Goal: Information Seeking & Learning: Compare options

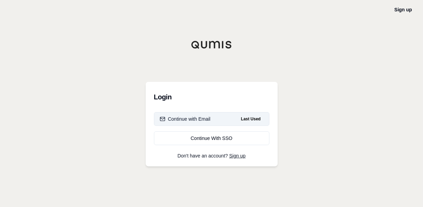
click at [204, 119] on div "Continue with Email" at bounding box center [185, 118] width 51 height 7
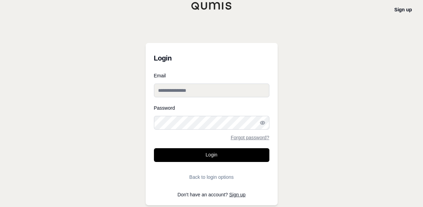
type input "**********"
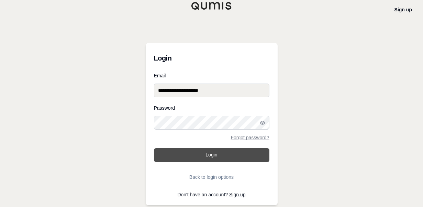
click at [211, 151] on button "Login" at bounding box center [211, 155] width 115 height 14
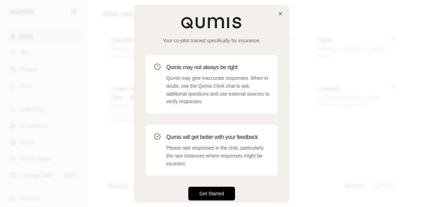
click at [207, 151] on button "Get Started" at bounding box center [211, 193] width 47 height 14
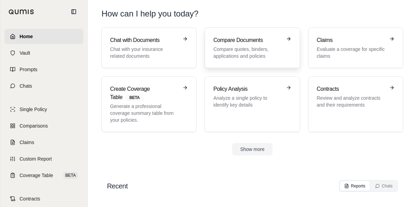
click at [253, 53] on p "Compare quotes, binders, applications and policies" at bounding box center [248, 53] width 68 height 14
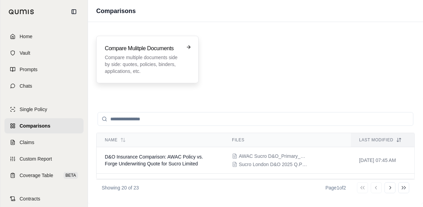
click at [177, 56] on p "Compare multiple documents side by side: quotes, policies, binders, application…" at bounding box center [143, 64] width 76 height 21
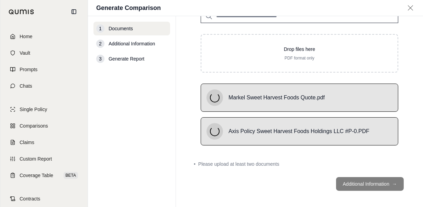
scroll to position [70, 0]
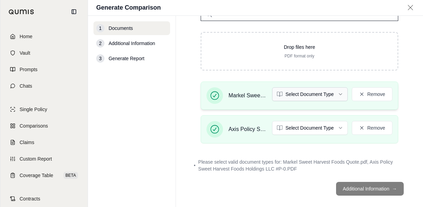
click at [325, 91] on html "Home Vault Prompts Chats Single Policy Comparisons Claims Custom Report Coverag…" at bounding box center [211, 103] width 423 height 207
click at [301, 124] on html "Home Vault Prompts Chats Single Policy Comparisons Claims Custom Report Coverag…" at bounding box center [211, 103] width 423 height 207
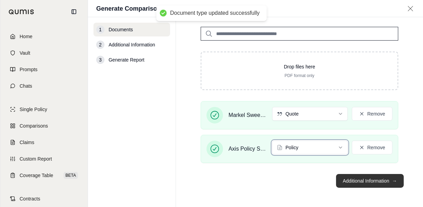
scroll to position [51, 0]
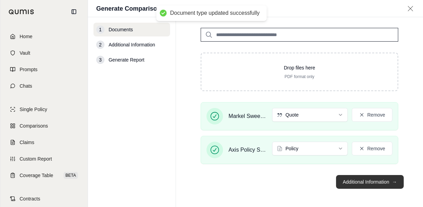
click at [342, 151] on button "Additional Information →" at bounding box center [370, 182] width 68 height 14
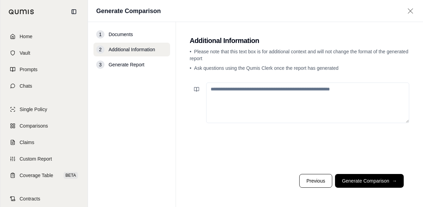
click at [328, 106] on textarea at bounding box center [307, 102] width 203 height 41
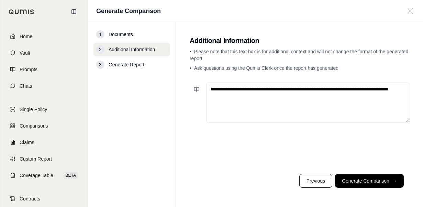
paste textarea "**********"
click at [199, 88] on button at bounding box center [197, 89] width 14 height 14
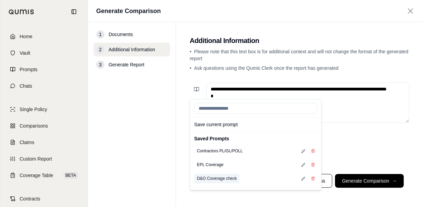
click at [220, 151] on button "D&O Coverage check" at bounding box center [216, 178] width 45 height 10
type textarea "**********"
click at [342, 147] on div "**********" at bounding box center [299, 124] width 219 height 89
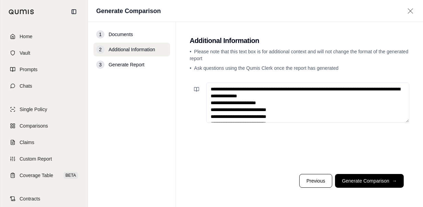
click at [305, 109] on textarea "**********" at bounding box center [307, 102] width 203 height 40
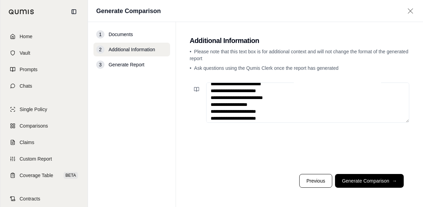
scroll to position [48, 0]
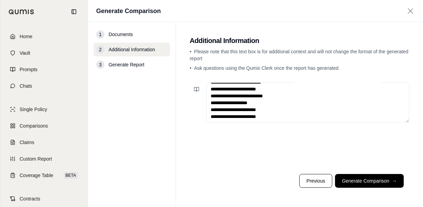
drag, startPoint x: 210, startPoint y: 88, endPoint x: 348, endPoint y: 194, distance: 173.8
click at [342, 151] on main "**********" at bounding box center [299, 114] width 247 height 185
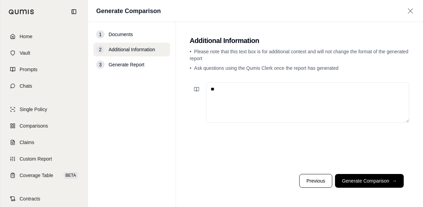
scroll to position [0, 0]
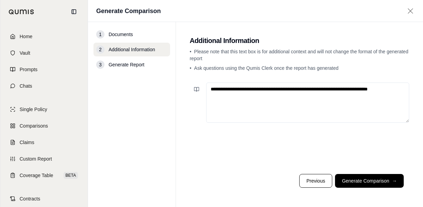
paste textarea "**********"
click at [232, 87] on textarea at bounding box center [307, 102] width 203 height 40
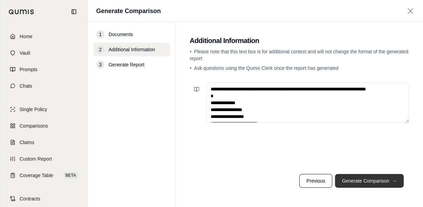
type textarea "**********"
click at [342, 151] on button "Generate Comparison →" at bounding box center [369, 181] width 69 height 14
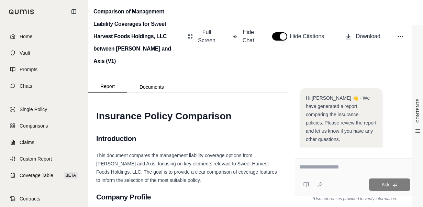
scroll to position [222, 0]
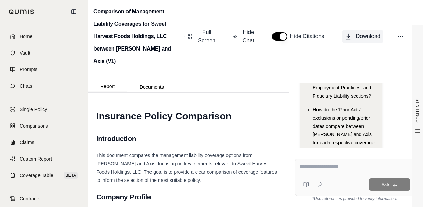
click at [342, 32] on span "Download" at bounding box center [368, 36] width 24 height 8
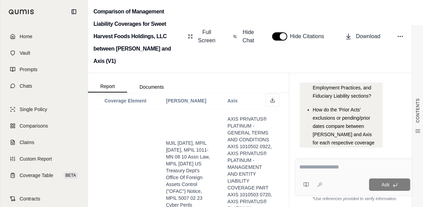
scroll to position [378, 0]
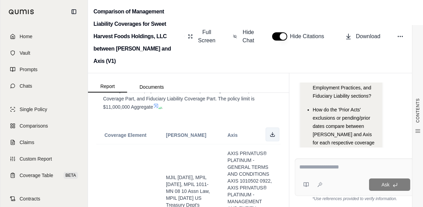
click at [270, 131] on icon at bounding box center [272, 133] width 5 height 5
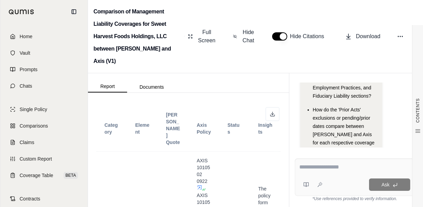
scroll to position [4922, 0]
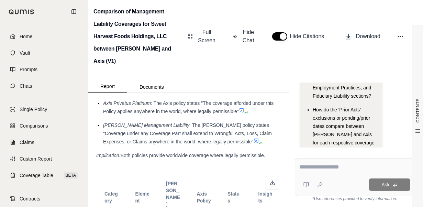
click at [174, 78] on span "Both policies generally operate as excess over other applicable insurance, with…" at bounding box center [187, 59] width 182 height 38
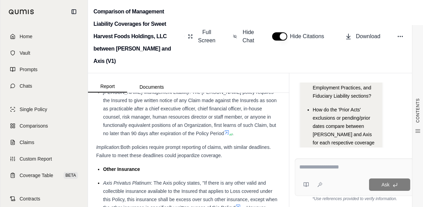
scroll to position [4545, 0]
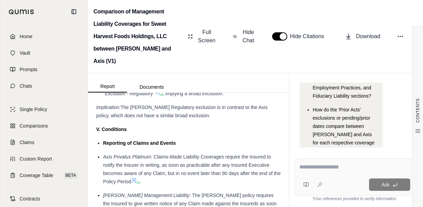
click at [280, 32] on button "button" at bounding box center [279, 36] width 15 height 8
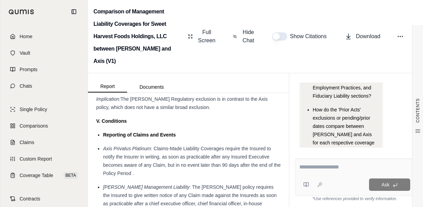
scroll to position [4537, 0]
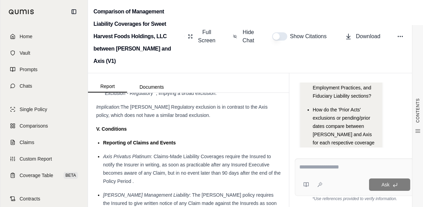
click at [280, 32] on button "button" at bounding box center [279, 36] width 15 height 8
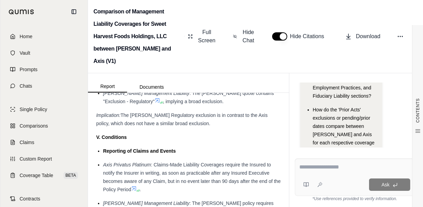
scroll to position [4545, 0]
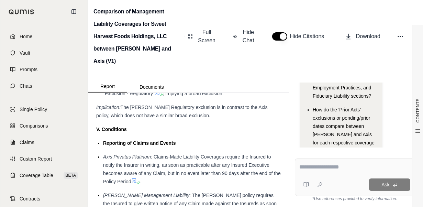
click at [280, 32] on button "button" at bounding box center [279, 36] width 15 height 8
click at [248, 38] on button "Hide Chat" at bounding box center [244, 36] width 28 height 22
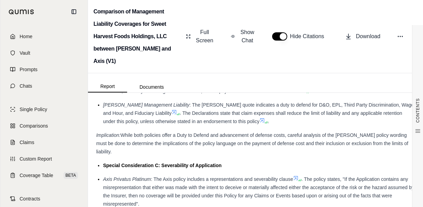
scroll to position [2511, 0]
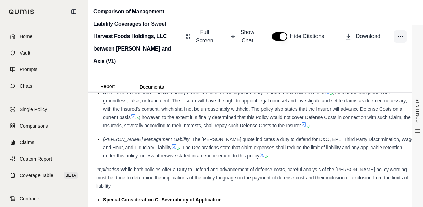
click at [342, 33] on icon at bounding box center [400, 36] width 7 height 7
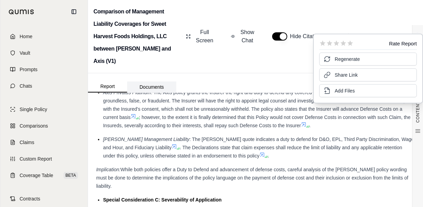
click at [152, 81] on button "Documents" at bounding box center [151, 86] width 49 height 11
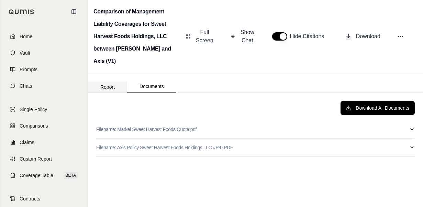
click at [107, 81] on button "Report" at bounding box center [107, 86] width 39 height 11
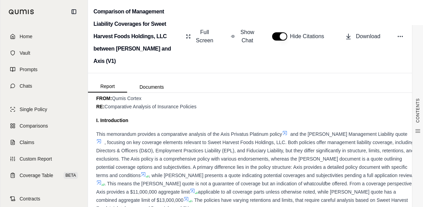
scroll to position [2335, 0]
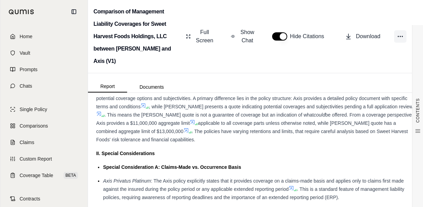
click at [342, 33] on icon at bounding box center [400, 36] width 7 height 7
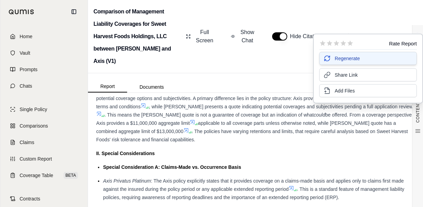
click at [342, 61] on span "Regenerate" at bounding box center [346, 58] width 25 height 7
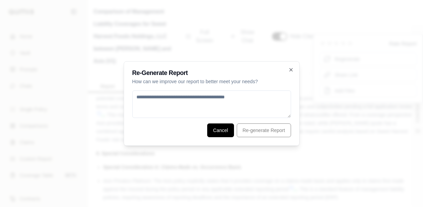
click at [224, 127] on button "Cancel" at bounding box center [220, 130] width 27 height 14
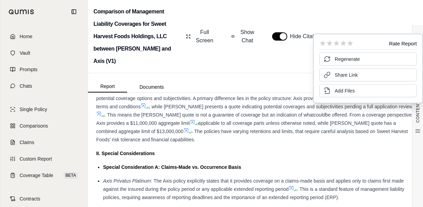
click at [214, 131] on div "This memorandum provides a comparative analysis of the Axis Privatus Platinum p…" at bounding box center [255, 102] width 318 height 82
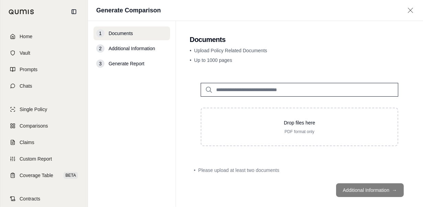
click at [310, 87] on input "search" at bounding box center [299, 90] width 197 height 14
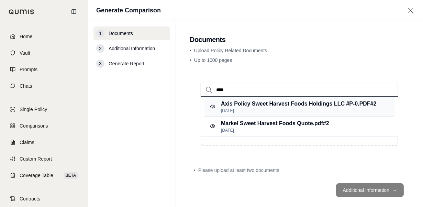
type input "****"
click at [307, 102] on p "Axis Policy Sweet Harvest Foods Holdings LLC #P-0.PDF #2" at bounding box center [299, 104] width 156 height 8
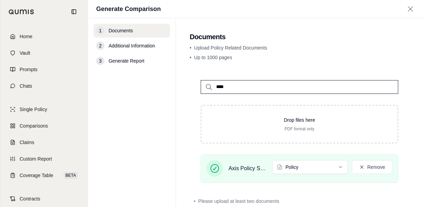
click at [247, 88] on input "****" at bounding box center [299, 87] width 197 height 14
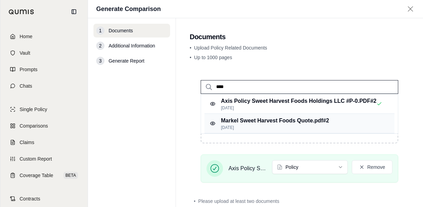
click at [250, 125] on p "Markel Sweet Harvest Foods Quote.pdf #2" at bounding box center [275, 120] width 108 height 8
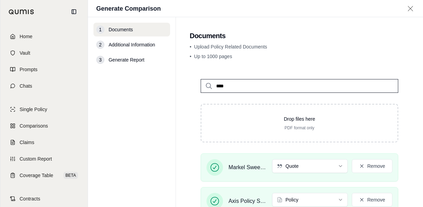
scroll to position [51, 0]
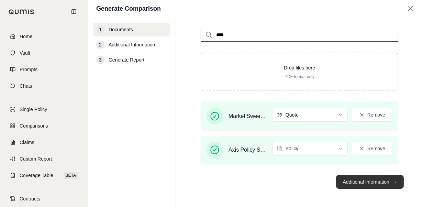
click at [342, 151] on button "Additional Information →" at bounding box center [370, 182] width 68 height 14
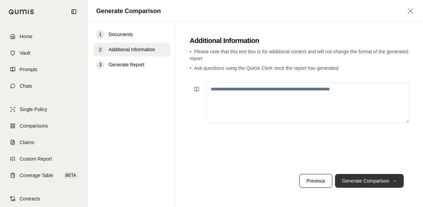
scroll to position [0, 0]
click at [240, 94] on textarea at bounding box center [307, 102] width 203 height 41
click at [246, 85] on textarea at bounding box center [307, 102] width 203 height 41
paste textarea "**********"
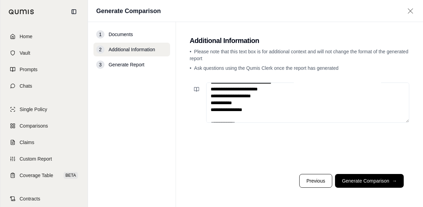
scroll to position [968, 0]
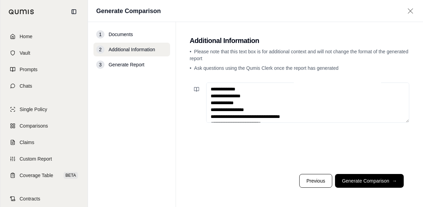
click at [253, 88] on textarea at bounding box center [307, 102] width 203 height 40
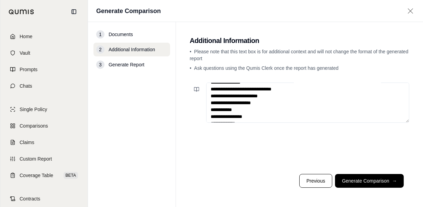
scroll to position [893, 0]
click at [240, 108] on textarea at bounding box center [307, 102] width 203 height 40
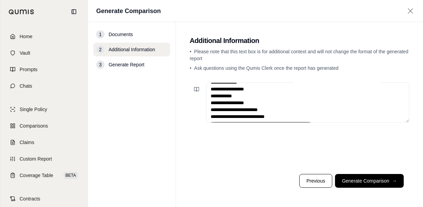
scroll to position [755, 0]
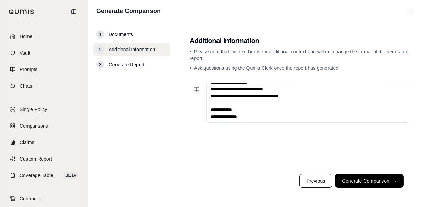
click at [225, 111] on textarea at bounding box center [307, 102] width 203 height 40
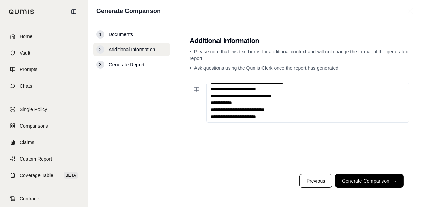
scroll to position [618, 0]
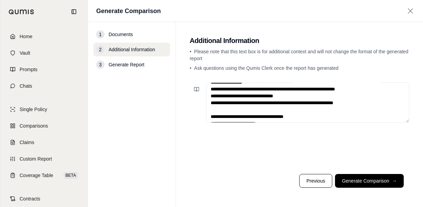
click at [231, 111] on textarea at bounding box center [307, 102] width 203 height 40
click at [228, 115] on textarea at bounding box center [307, 102] width 203 height 40
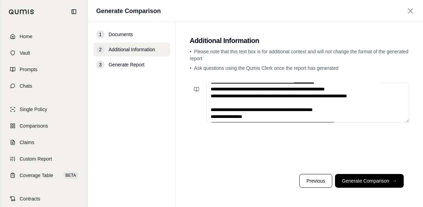
click at [241, 108] on textarea at bounding box center [307, 102] width 203 height 40
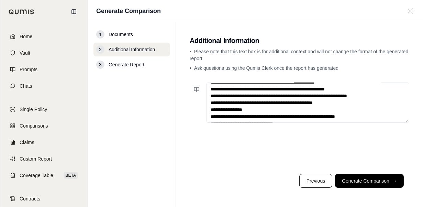
scroll to position [515, 0]
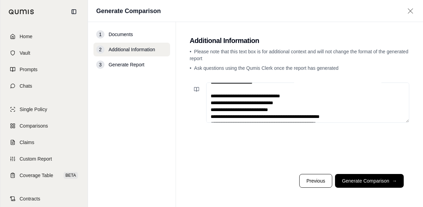
click at [241, 93] on textarea at bounding box center [307, 102] width 203 height 40
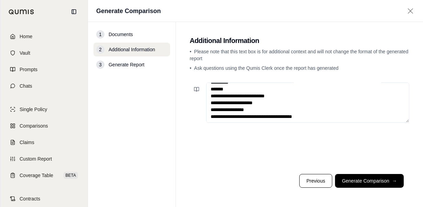
scroll to position [378, 0]
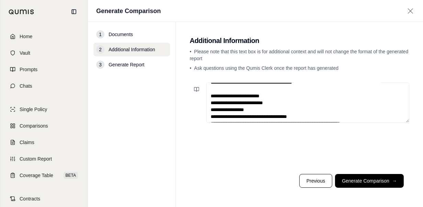
click at [231, 97] on textarea at bounding box center [307, 102] width 203 height 40
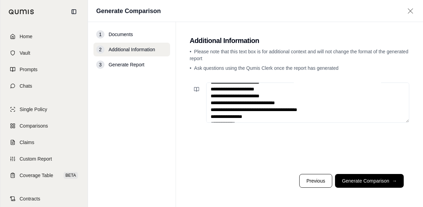
scroll to position [103, 0]
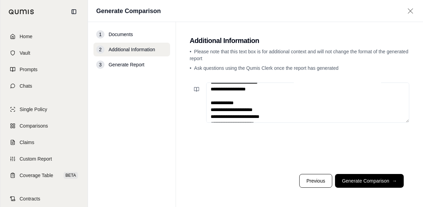
click at [235, 101] on textarea at bounding box center [307, 102] width 203 height 40
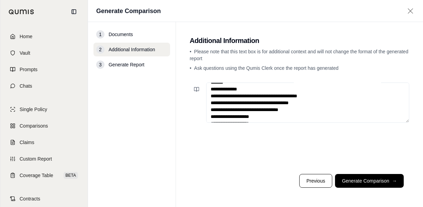
scroll to position [0, 0]
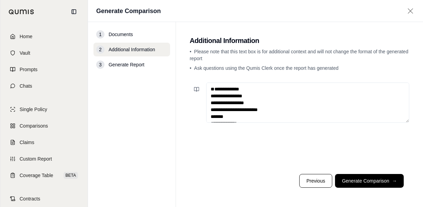
click at [231, 87] on textarea at bounding box center [307, 102] width 203 height 40
drag, startPoint x: 238, startPoint y: 89, endPoint x: 285, endPoint y: 89, distance: 47.4
click at [288, 90] on textarea at bounding box center [307, 102] width 203 height 40
click at [302, 88] on textarea at bounding box center [307, 102] width 203 height 40
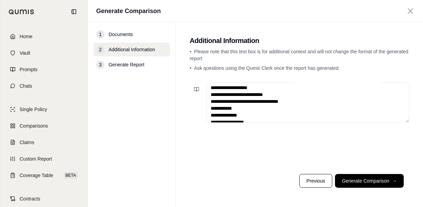
scroll to position [1057, 0]
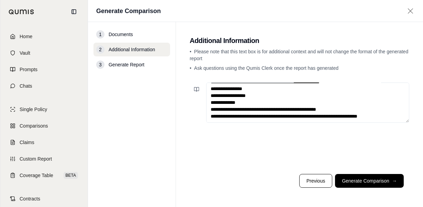
drag, startPoint x: 208, startPoint y: 88, endPoint x: 331, endPoint y: 237, distance: 193.0
click at [331, 151] on html "Home Vault Prompts Chats Single Policy Comparisons Claims Custom Report Coverag…" at bounding box center [211, 103] width 423 height 207
click at [278, 98] on textarea at bounding box center [307, 102] width 203 height 40
drag, startPoint x: 241, startPoint y: 117, endPoint x: 205, endPoint y: 103, distance: 38.1
click at [205, 103] on div at bounding box center [299, 102] width 219 height 40
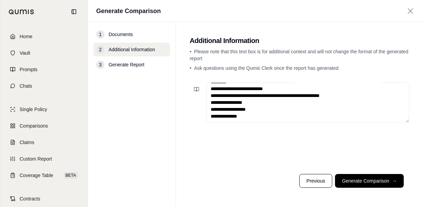
scroll to position [1044, 0]
type textarea "**********"
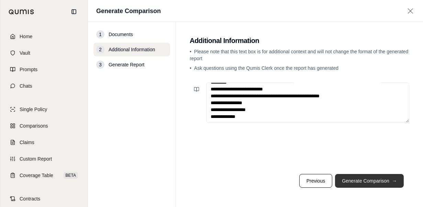
click at [342, 151] on button "Generate Comparison →" at bounding box center [369, 181] width 69 height 14
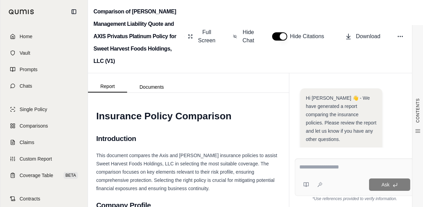
scroll to position [243, 0]
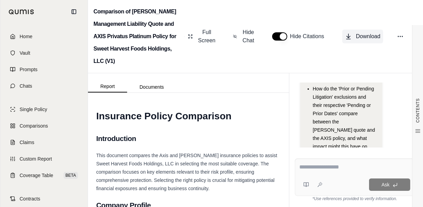
click at [342, 37] on span "Download" at bounding box center [368, 36] width 24 height 8
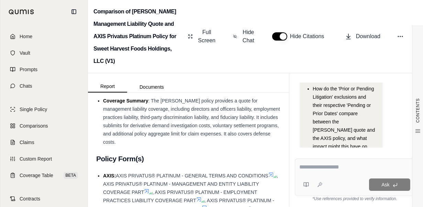
scroll to position [546, 0]
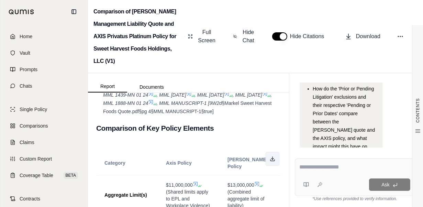
click at [270, 151] on icon at bounding box center [272, 158] width 5 height 5
click at [215, 115] on li "[PERSON_NAME]: MJIL [DATE] , MPIL [DATE] , MPIL 1011-MN 08 10 , MPIL [DATE] , M…" at bounding box center [192, 78] width 178 height 74
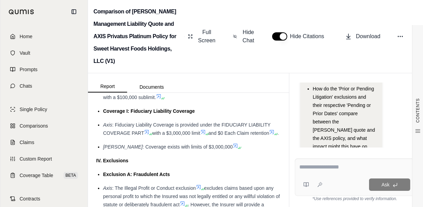
scroll to position [3633, 0]
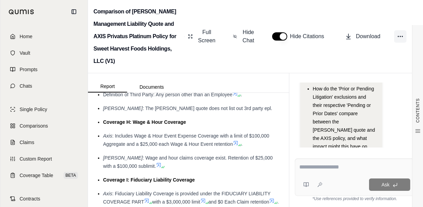
click at [342, 37] on icon at bounding box center [400, 36] width 7 height 7
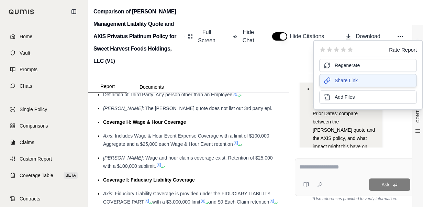
click at [342, 83] on button "Share Link" at bounding box center [368, 80] width 98 height 13
